Goal: Task Accomplishment & Management: Complete application form

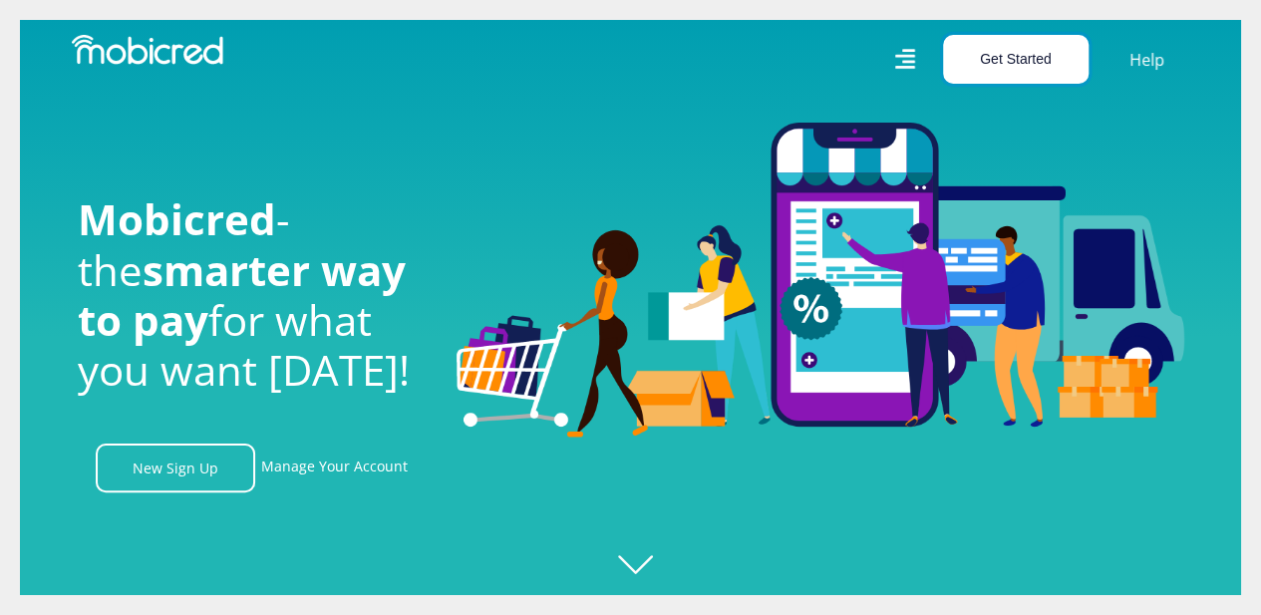
click at [1018, 51] on button "Get Started" at bounding box center [1016, 59] width 146 height 49
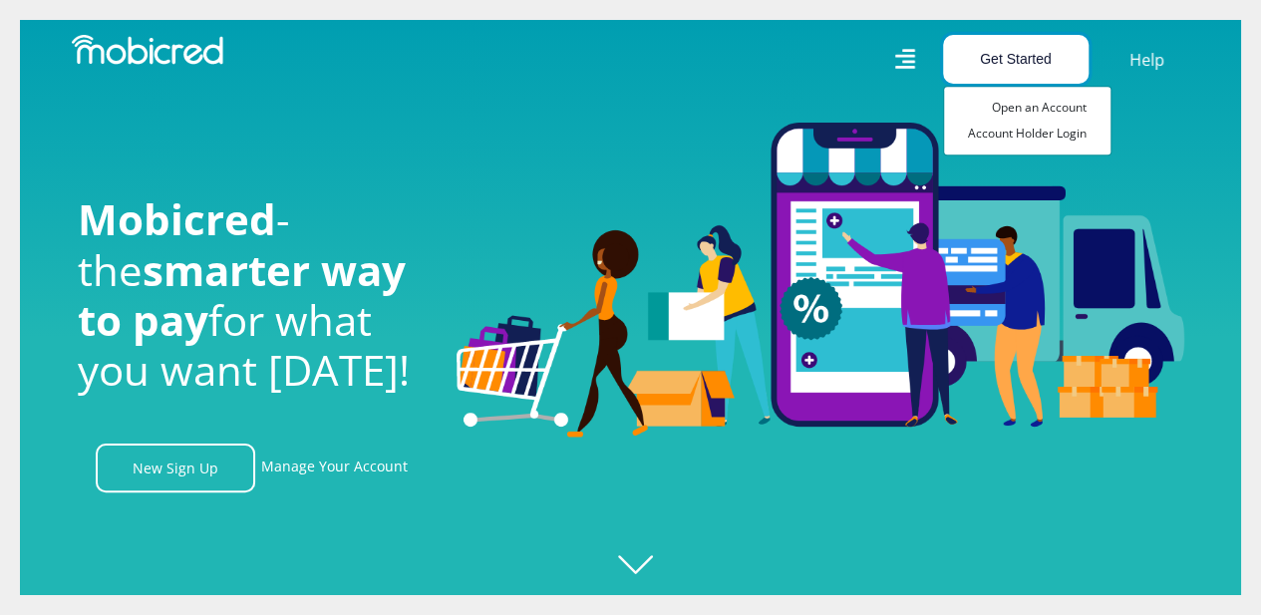
scroll to position [0, 1420]
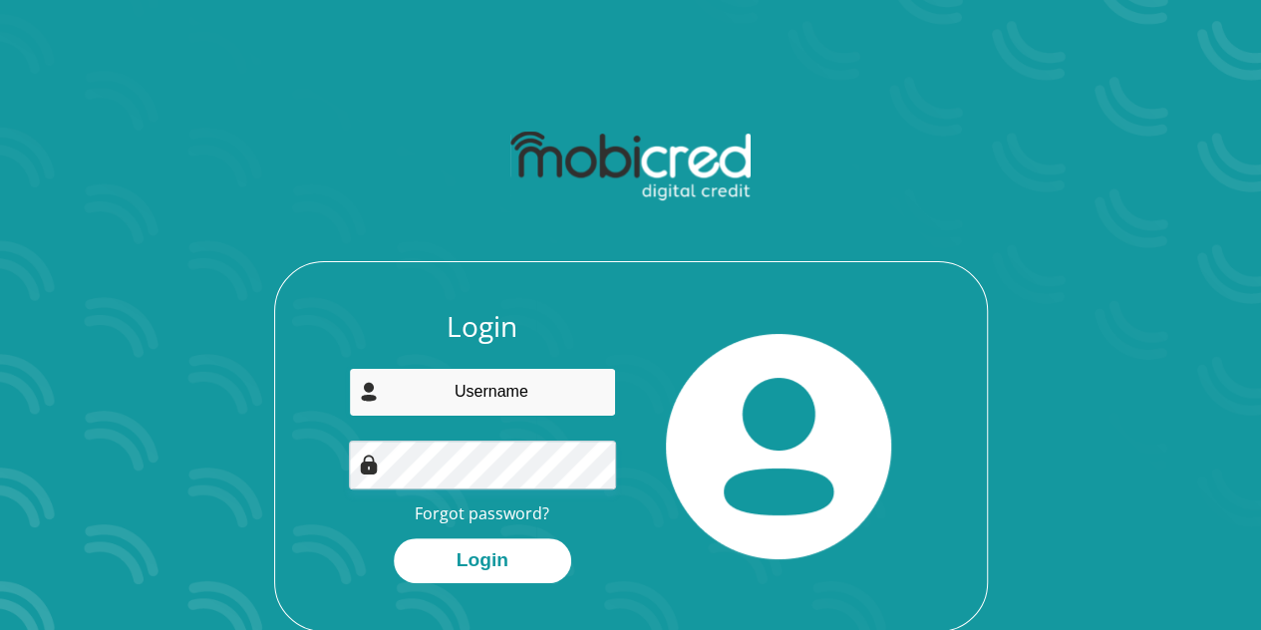
click at [471, 406] on input "email" at bounding box center [482, 392] width 267 height 49
type input "[EMAIL_ADDRESS][DOMAIN_NAME]"
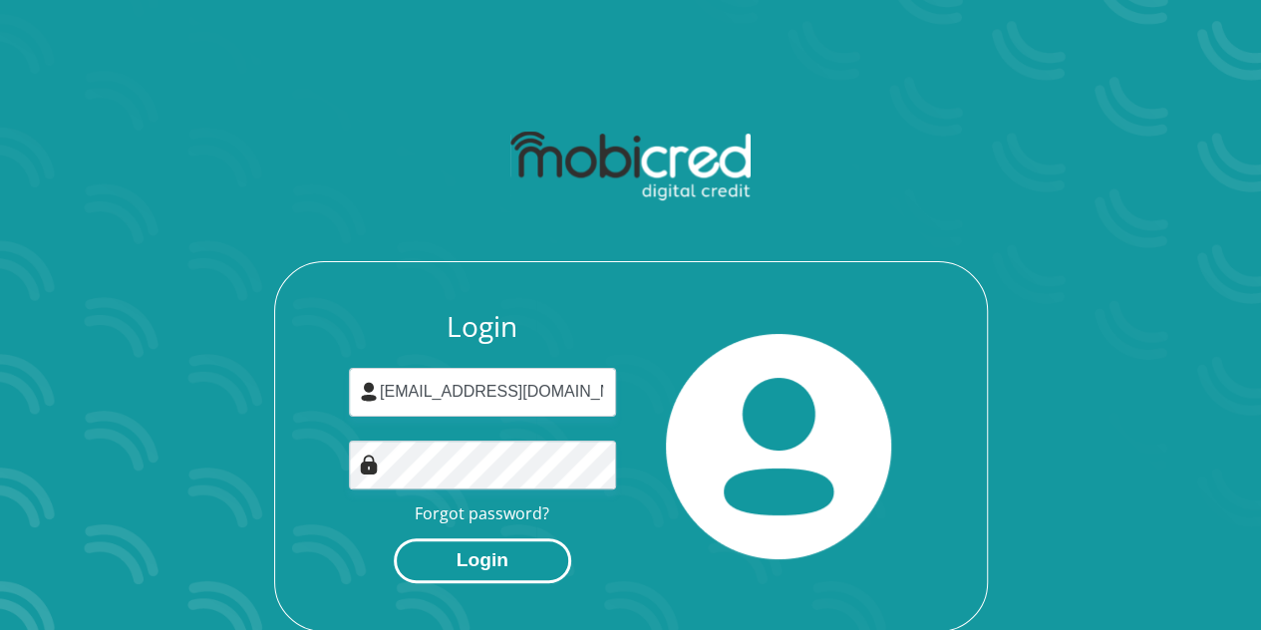
click at [499, 557] on button "Login" at bounding box center [482, 560] width 177 height 45
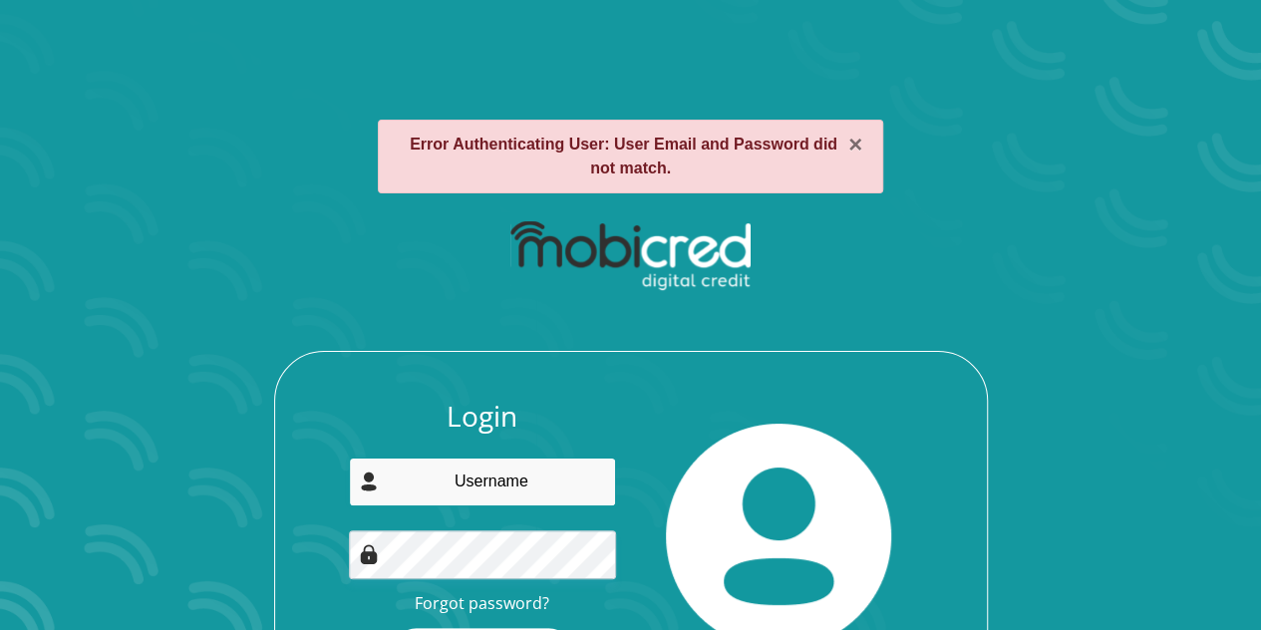
click at [536, 493] on input "email" at bounding box center [482, 482] width 267 height 49
type input "[EMAIL_ADDRESS][DOMAIN_NAME]"
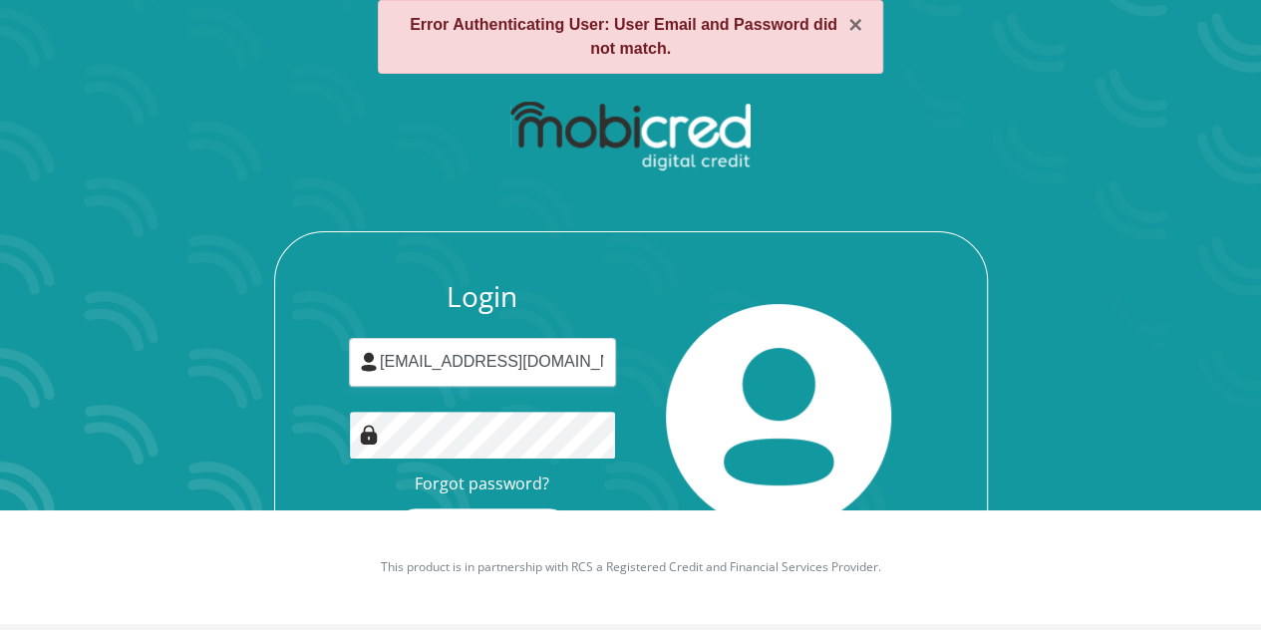
scroll to position [137, 0]
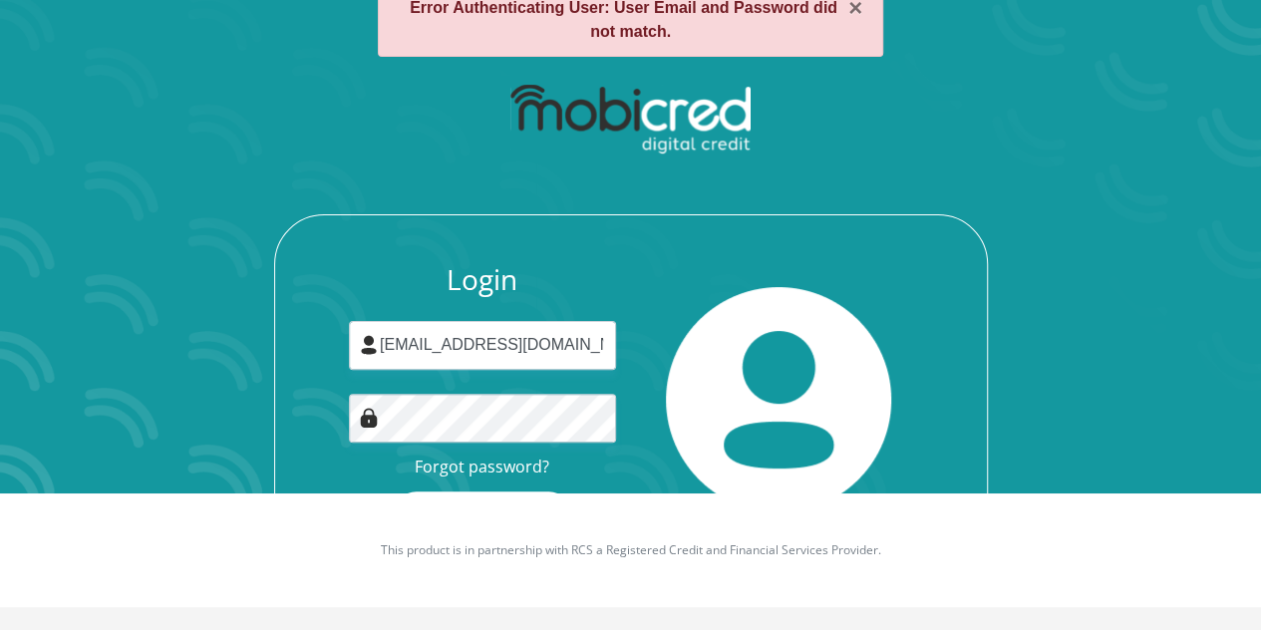
click at [504, 491] on button "Login" at bounding box center [482, 513] width 177 height 45
